Goal: Information Seeking & Learning: Learn about a topic

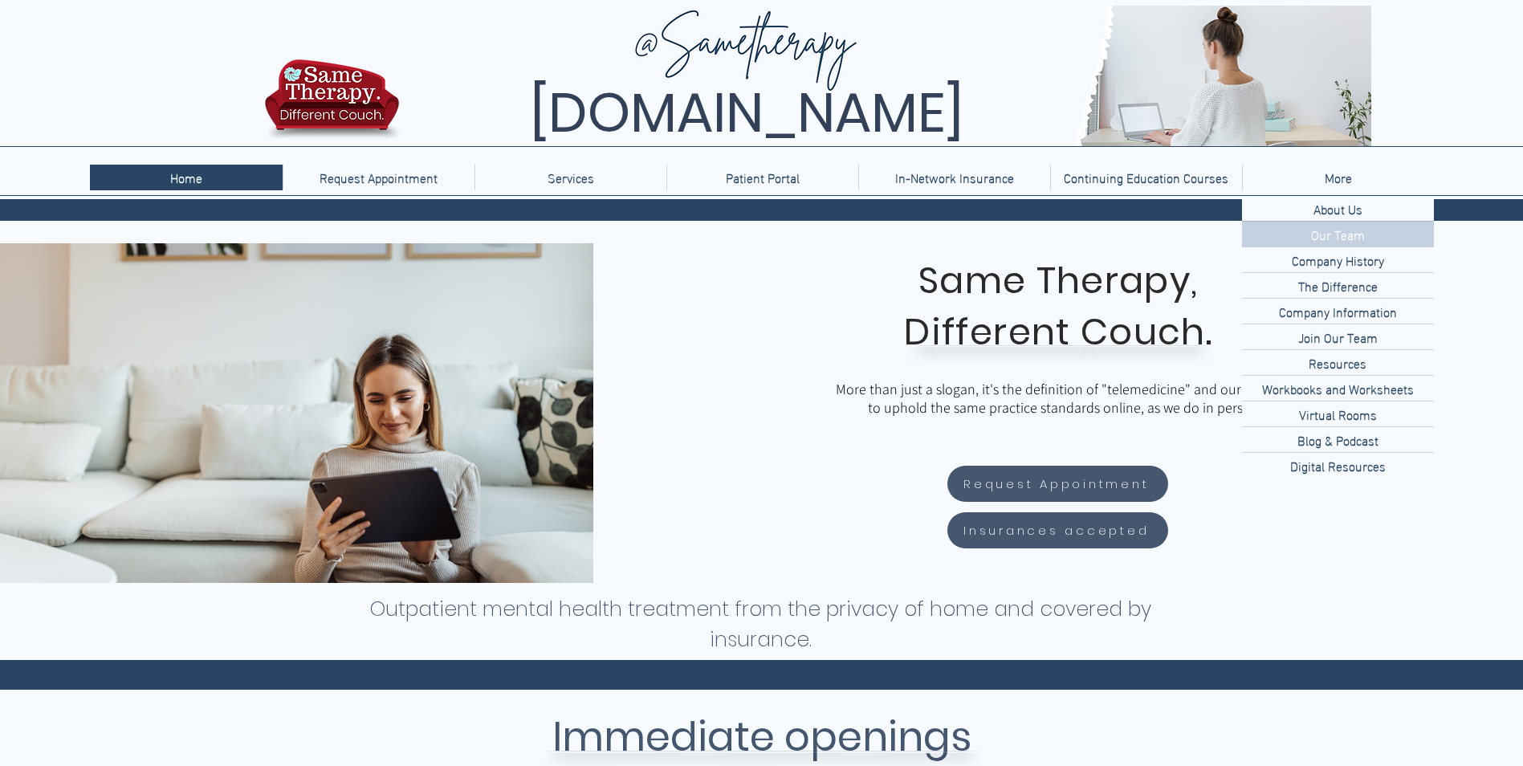
click at [1327, 245] on p "Our Team" at bounding box center [1338, 234] width 67 height 25
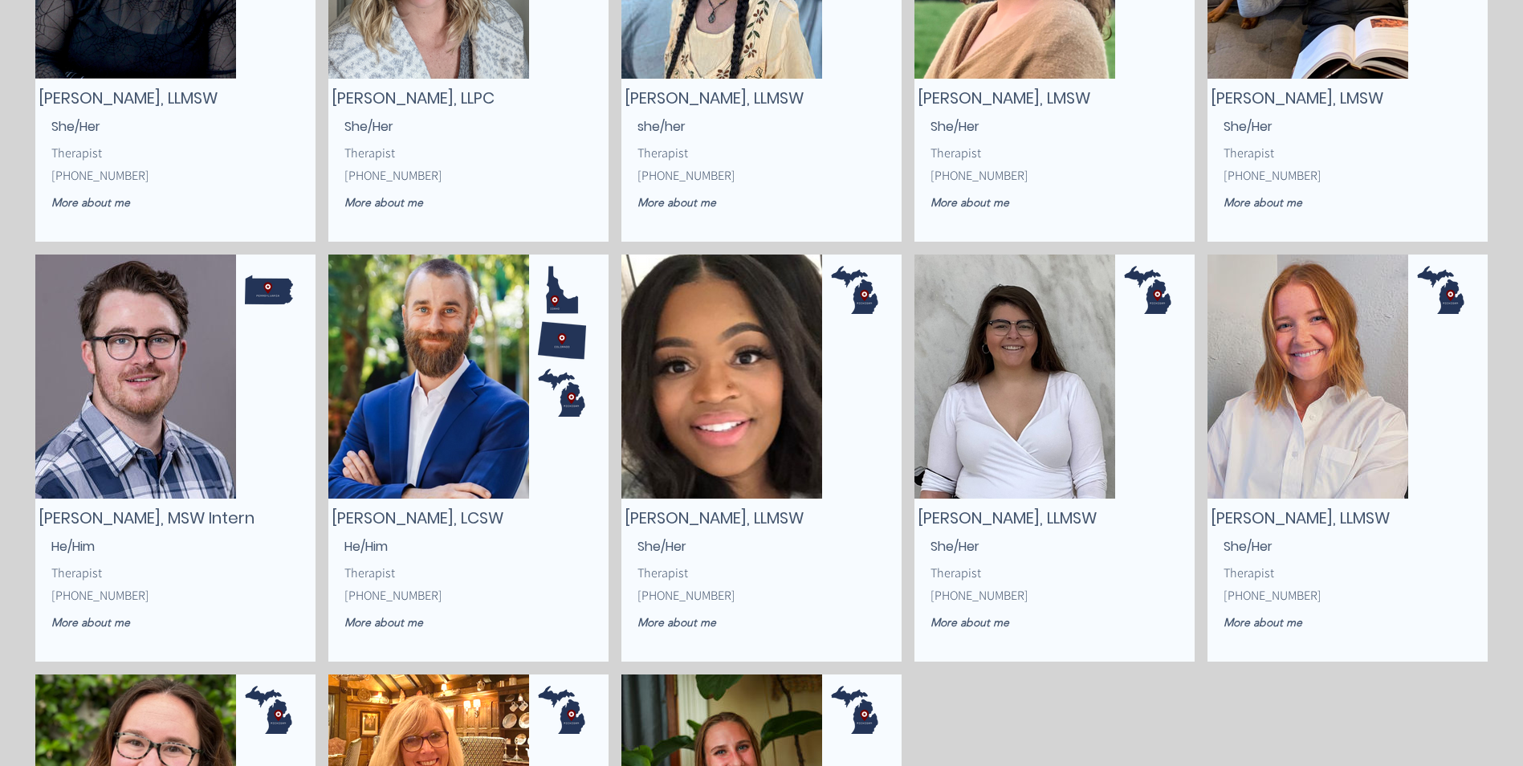
scroll to position [1721, 0]
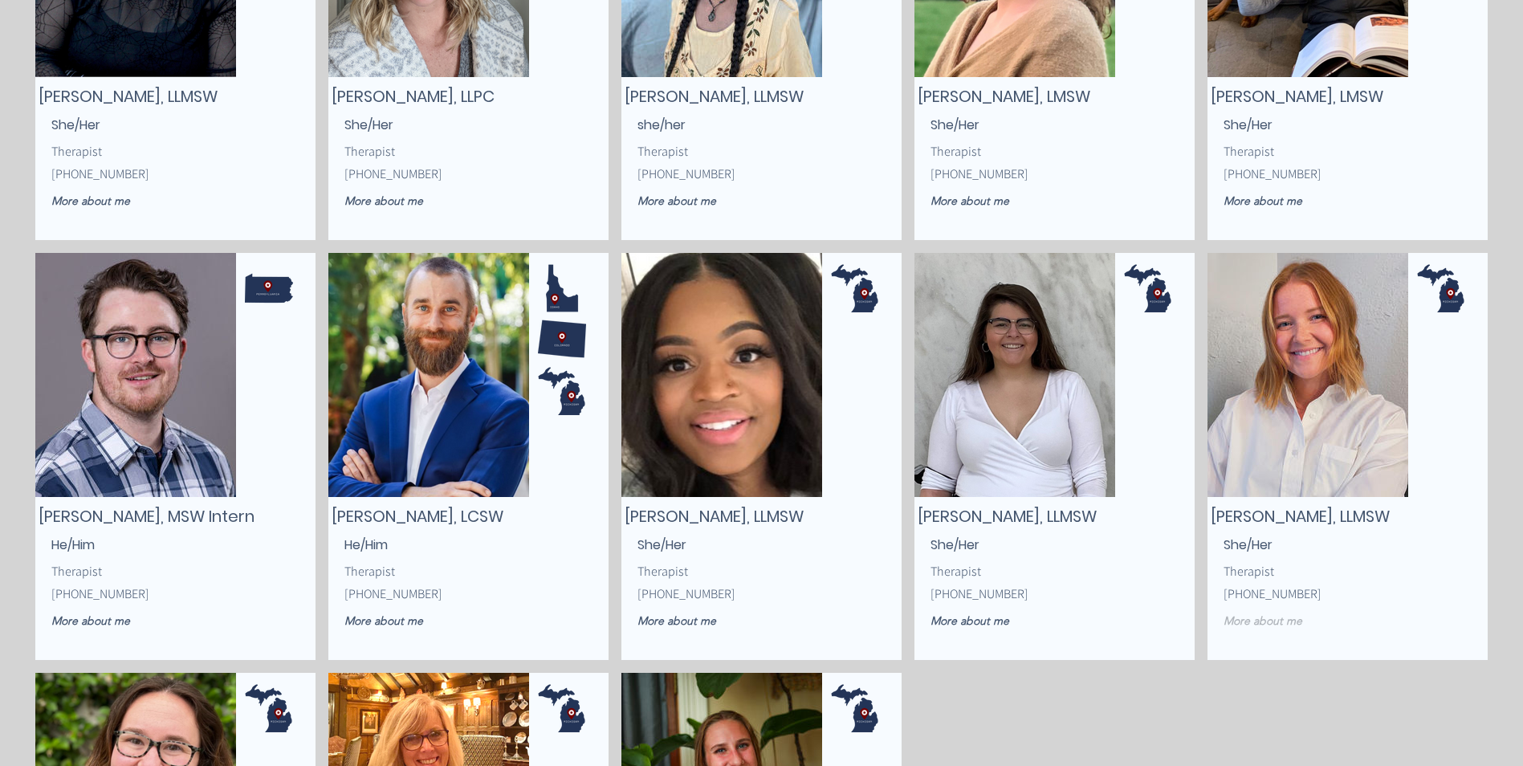
click at [1262, 622] on span "More about me" at bounding box center [1263, 621] width 79 height 14
